Goal: Use online tool/utility: Utilize a website feature to perform a specific function

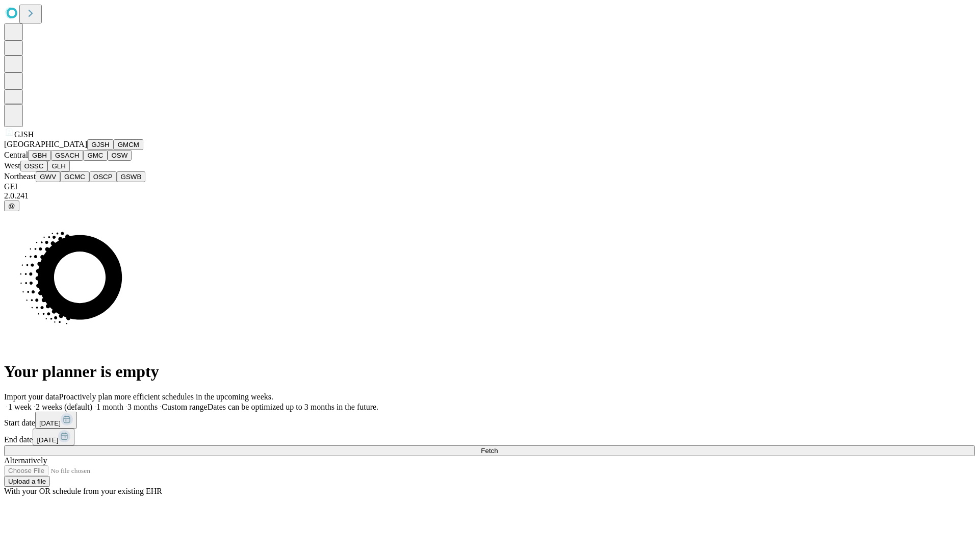
click at [87, 150] on button "GJSH" at bounding box center [100, 144] width 27 height 11
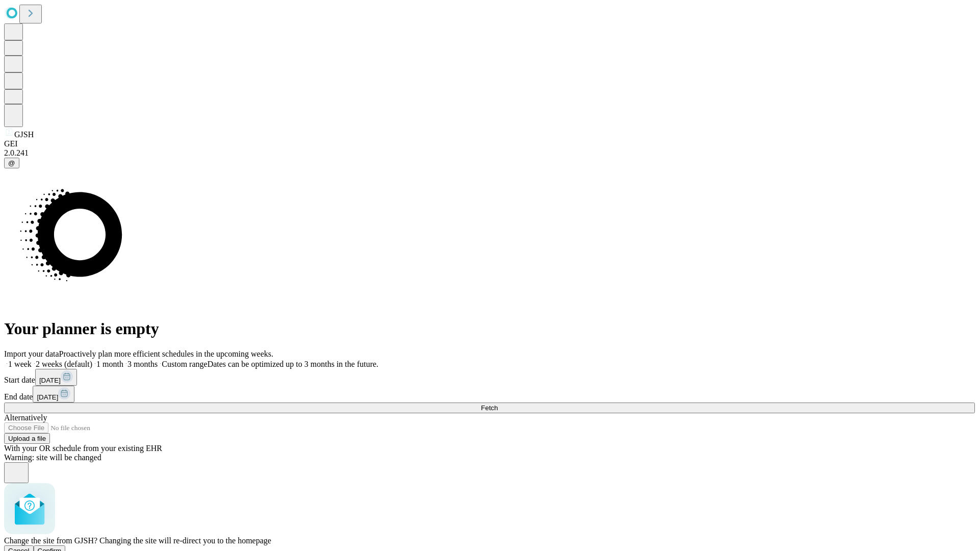
click at [62, 546] on span "Confirm" at bounding box center [50, 550] width 24 height 8
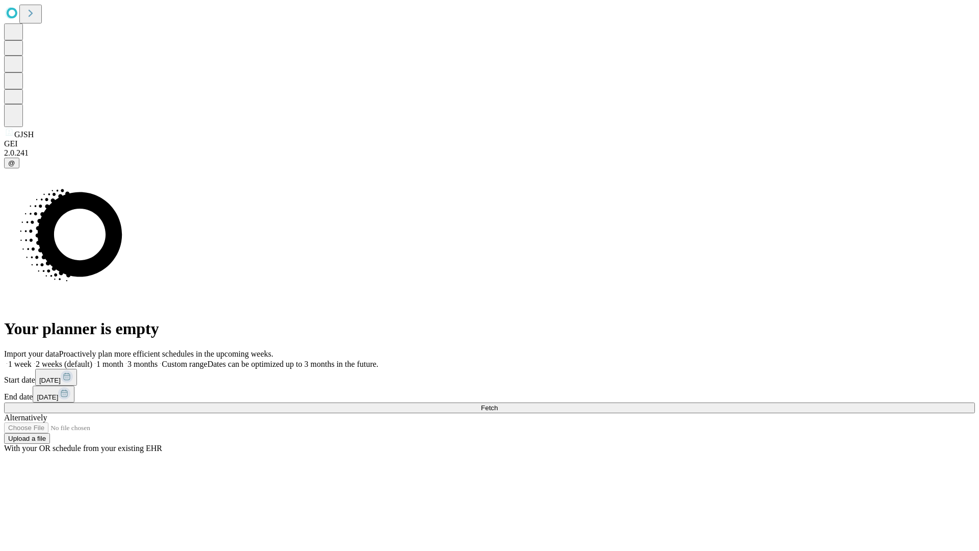
click at [123, 359] on label "1 month" at bounding box center [107, 363] width 31 height 9
click at [497, 404] on span "Fetch" at bounding box center [489, 408] width 17 height 8
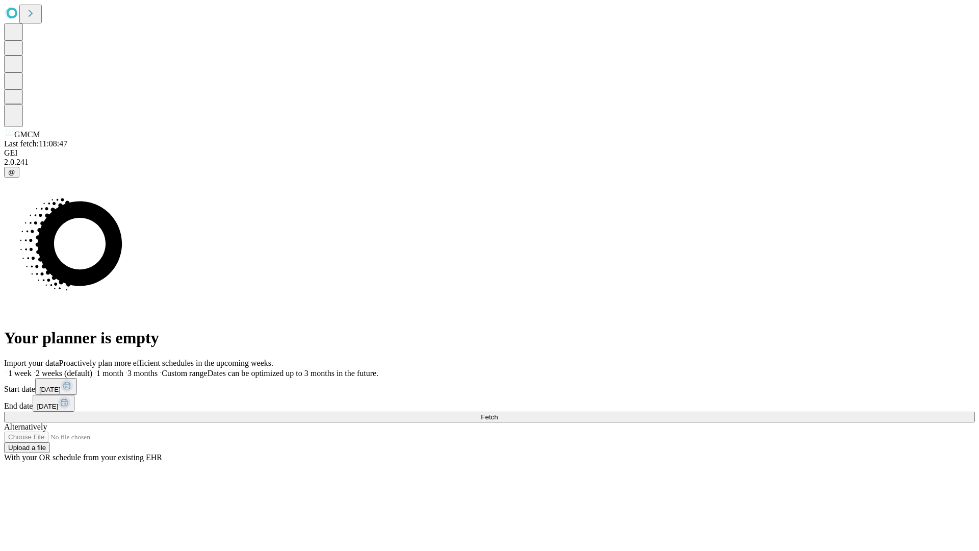
click at [123, 369] on label "1 month" at bounding box center [107, 373] width 31 height 9
click at [497, 413] on span "Fetch" at bounding box center [489, 417] width 17 height 8
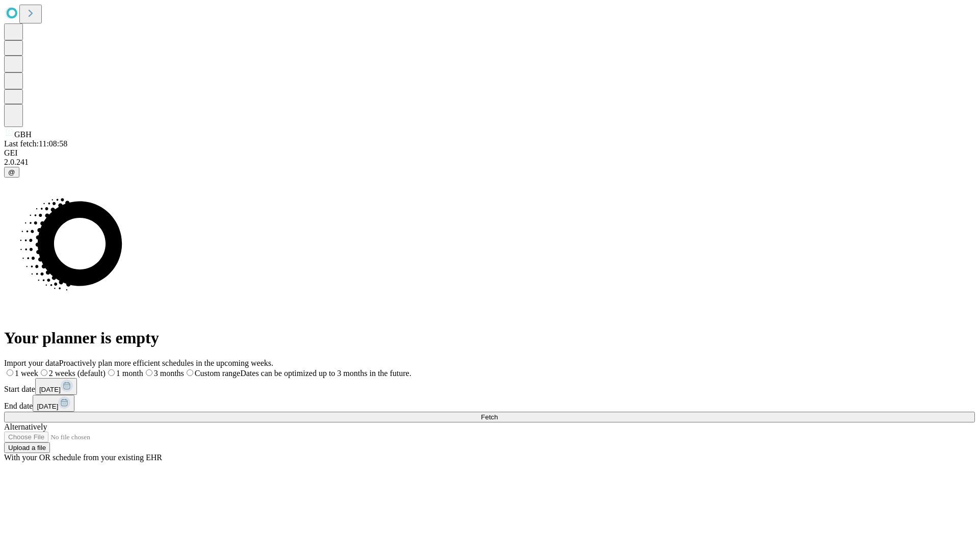
click at [497, 413] on span "Fetch" at bounding box center [489, 417] width 17 height 8
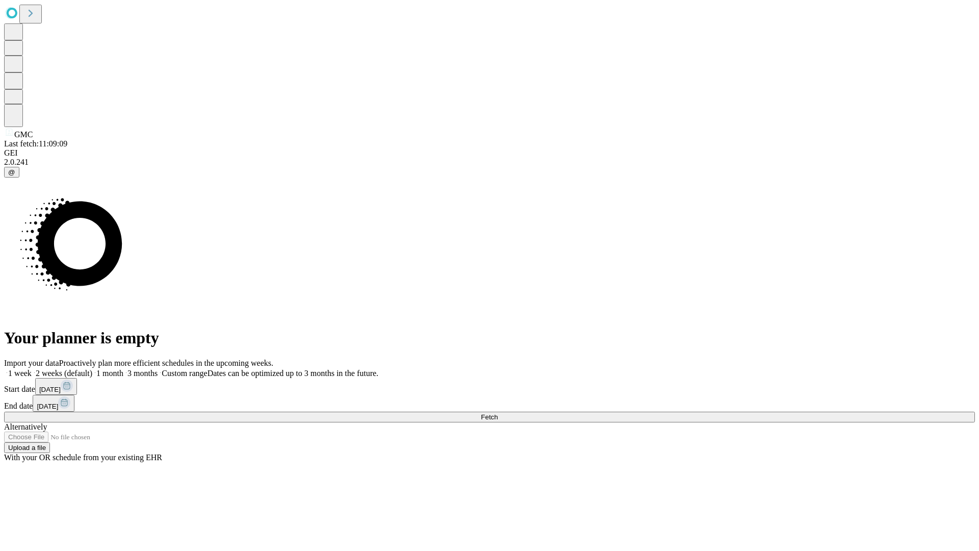
click at [123, 369] on label "1 month" at bounding box center [107, 373] width 31 height 9
click at [497, 413] on span "Fetch" at bounding box center [489, 417] width 17 height 8
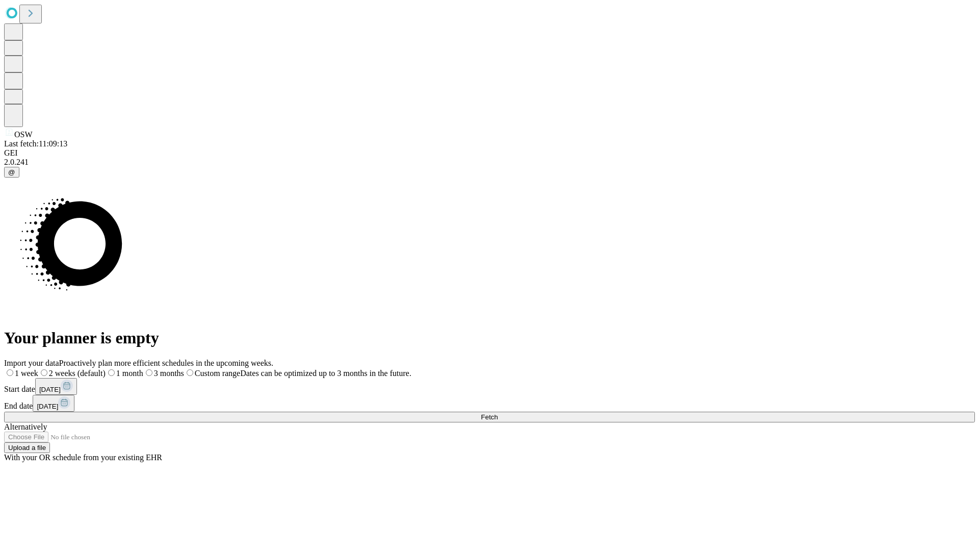
click at [143, 369] on label "1 month" at bounding box center [125, 373] width 38 height 9
click at [497, 413] on span "Fetch" at bounding box center [489, 417] width 17 height 8
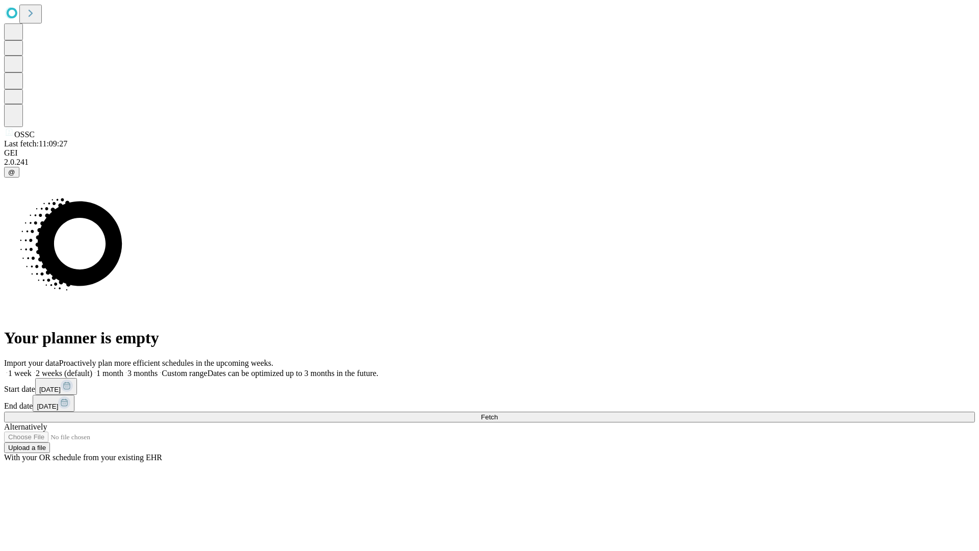
click at [123, 369] on label "1 month" at bounding box center [107, 373] width 31 height 9
click at [497, 413] on span "Fetch" at bounding box center [489, 417] width 17 height 8
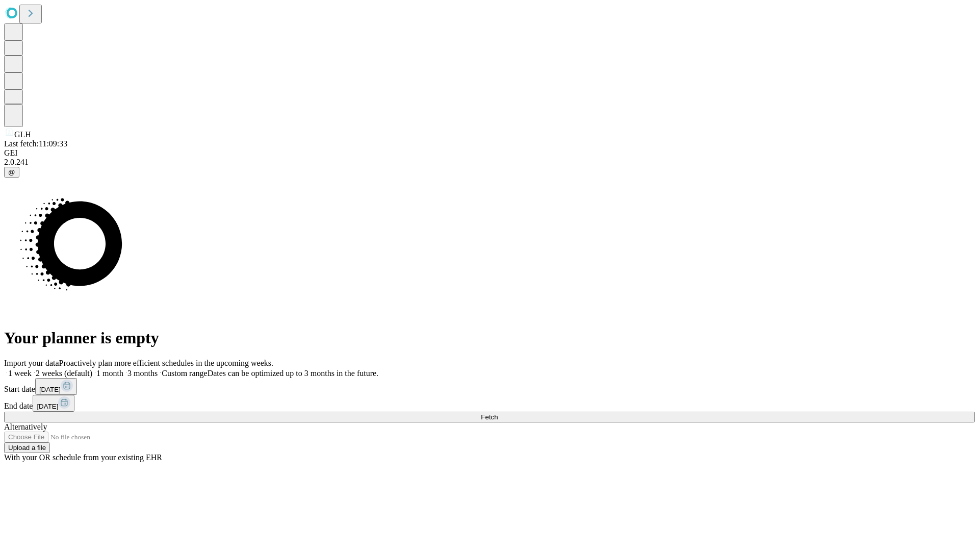
click at [123, 369] on label "1 month" at bounding box center [107, 373] width 31 height 9
click at [497, 413] on span "Fetch" at bounding box center [489, 417] width 17 height 8
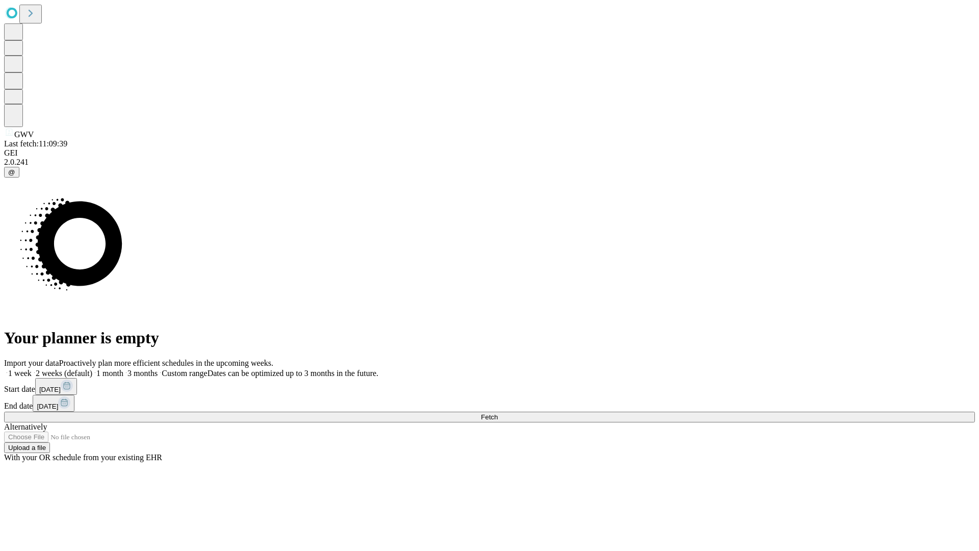
click at [123, 369] on label "1 month" at bounding box center [107, 373] width 31 height 9
click at [497, 413] on span "Fetch" at bounding box center [489, 417] width 17 height 8
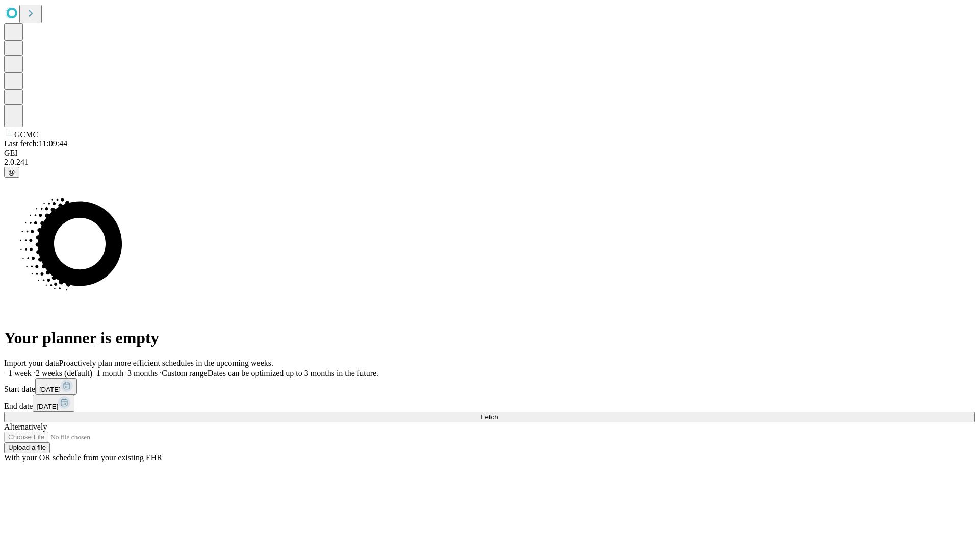
click at [123, 369] on label "1 month" at bounding box center [107, 373] width 31 height 9
click at [497, 413] on span "Fetch" at bounding box center [489, 417] width 17 height 8
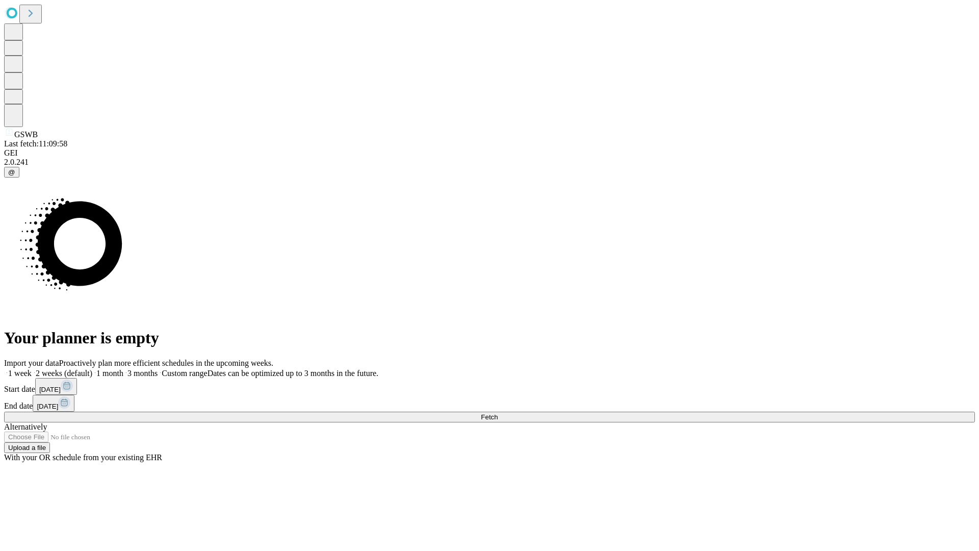
click at [123, 369] on label "1 month" at bounding box center [107, 373] width 31 height 9
click at [497, 413] on span "Fetch" at bounding box center [489, 417] width 17 height 8
